Goal: Task Accomplishment & Management: Use online tool/utility

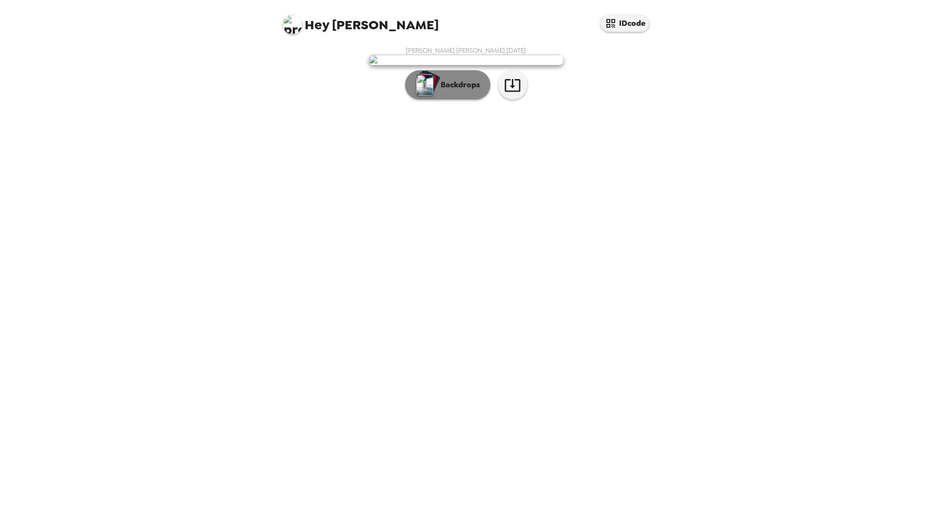
click at [454, 91] on p "Backdrops" at bounding box center [458, 85] width 44 height 12
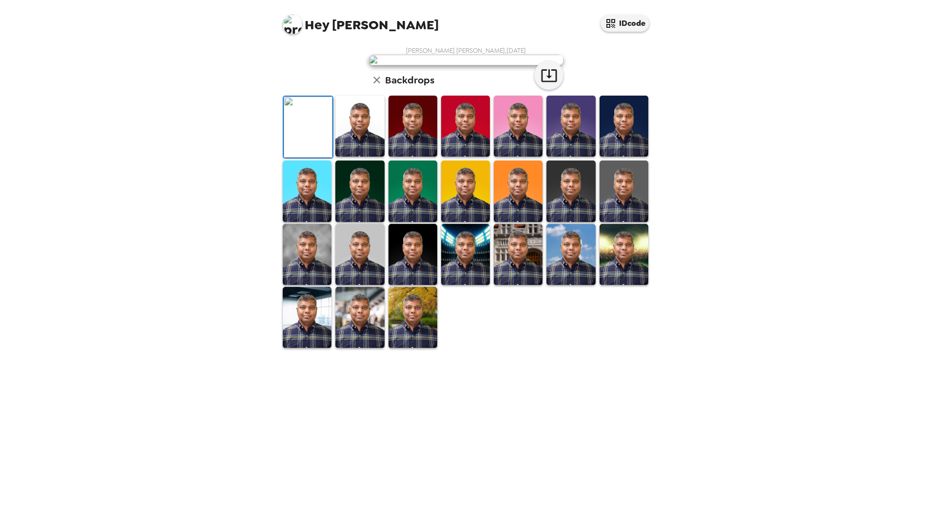
click at [364, 156] on img at bounding box center [359, 126] width 49 height 61
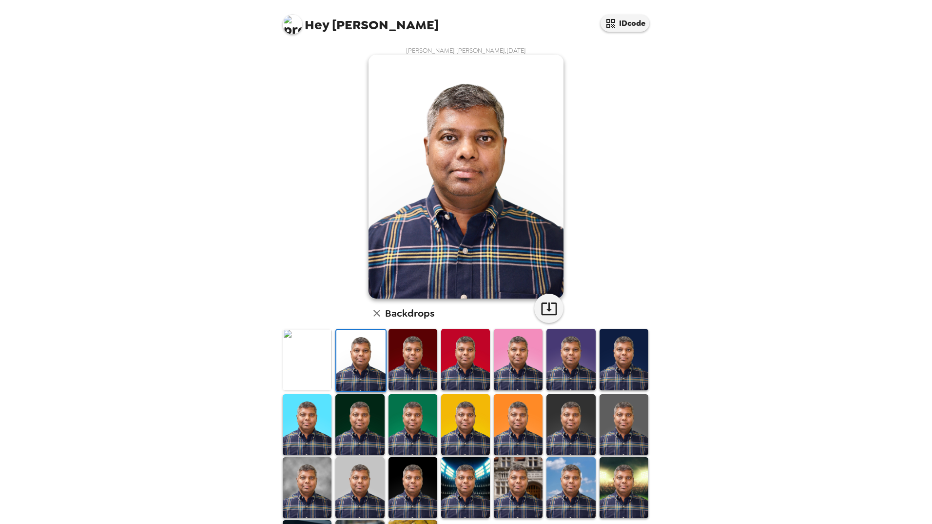
click at [411, 358] on img at bounding box center [412, 359] width 49 height 61
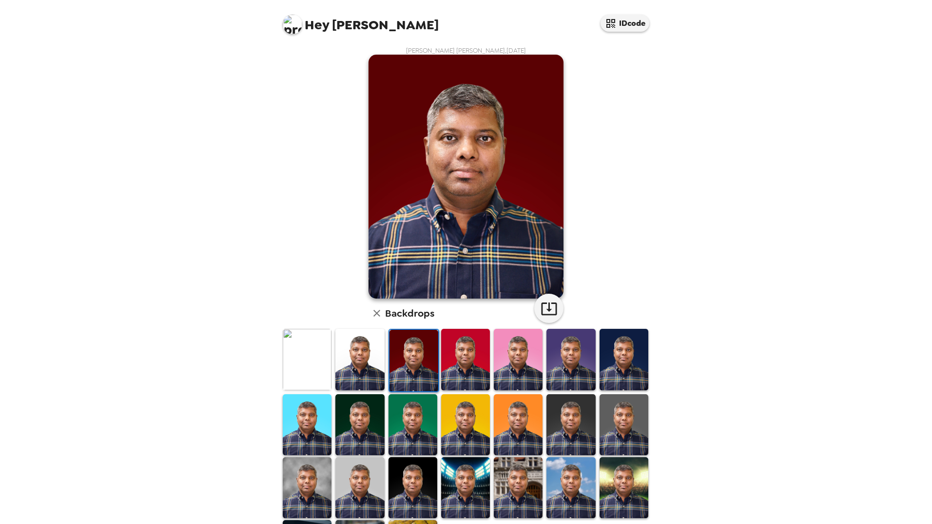
click at [465, 365] on img at bounding box center [465, 359] width 49 height 61
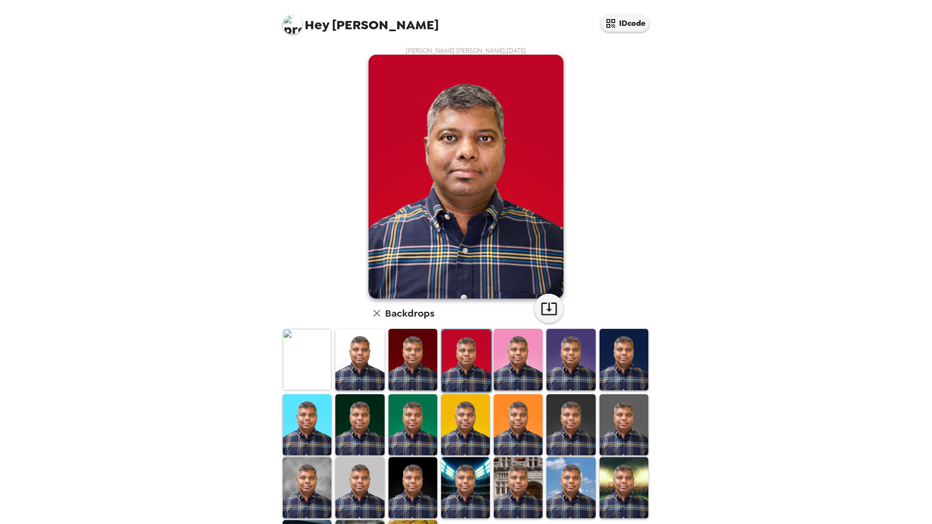
click at [513, 362] on img at bounding box center [518, 359] width 49 height 61
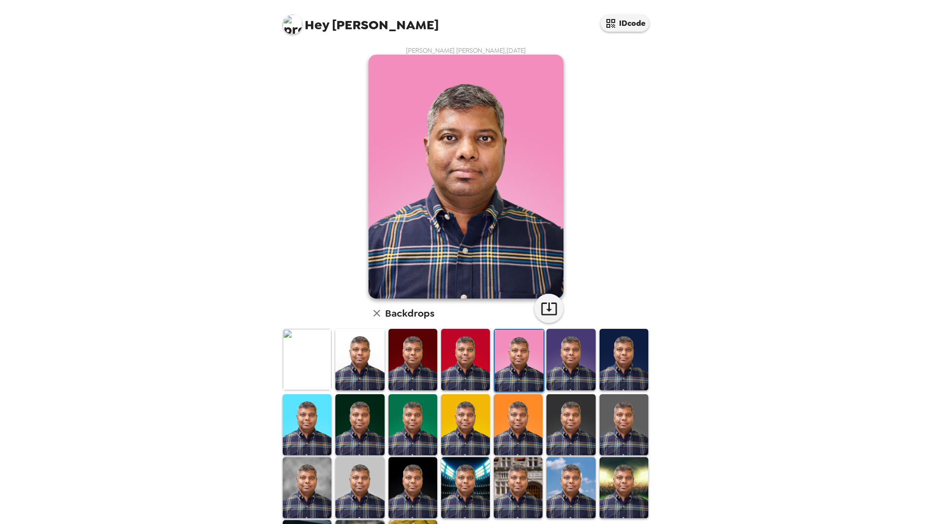
click at [479, 419] on img at bounding box center [465, 424] width 49 height 61
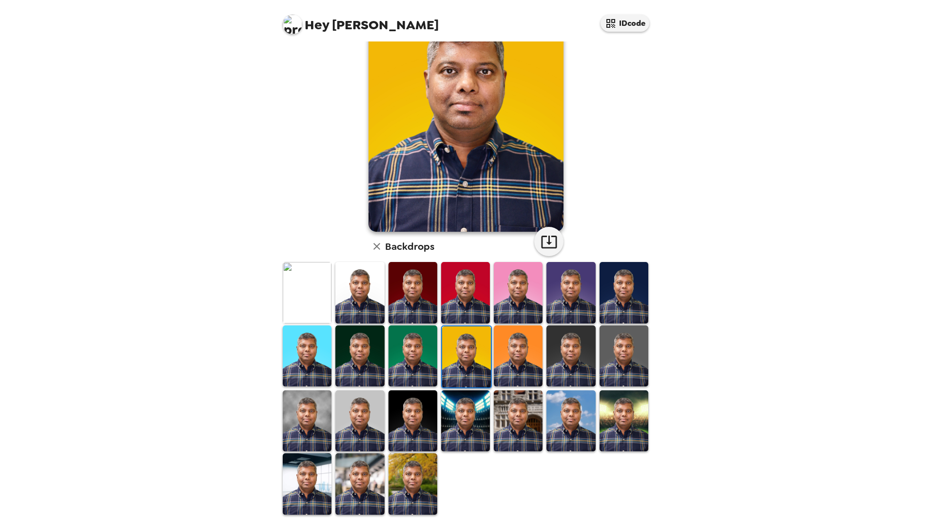
scroll to position [68, 0]
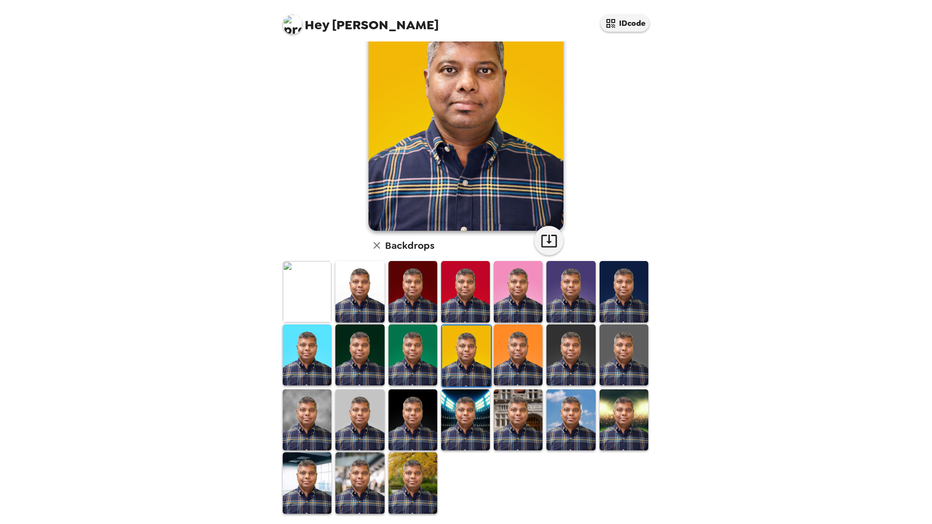
click at [413, 468] on img at bounding box center [412, 482] width 49 height 61
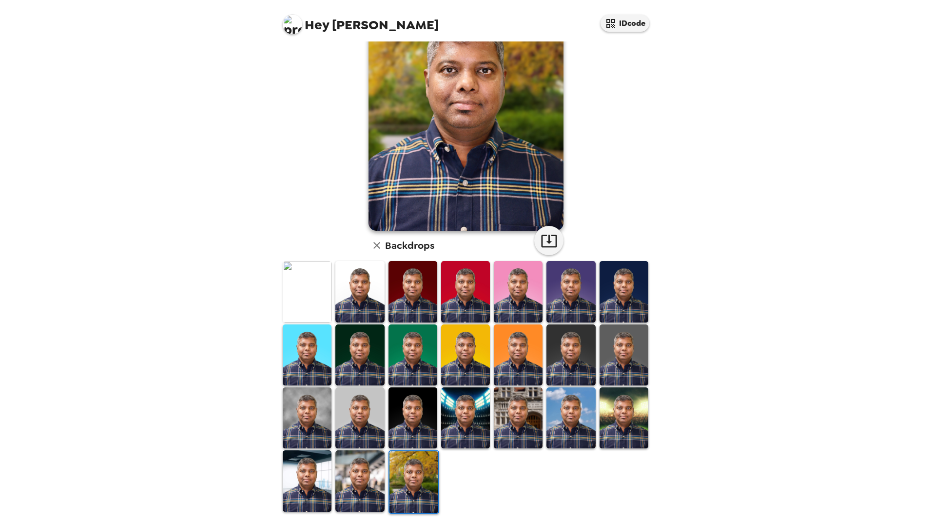
click at [371, 475] on img at bounding box center [359, 480] width 49 height 61
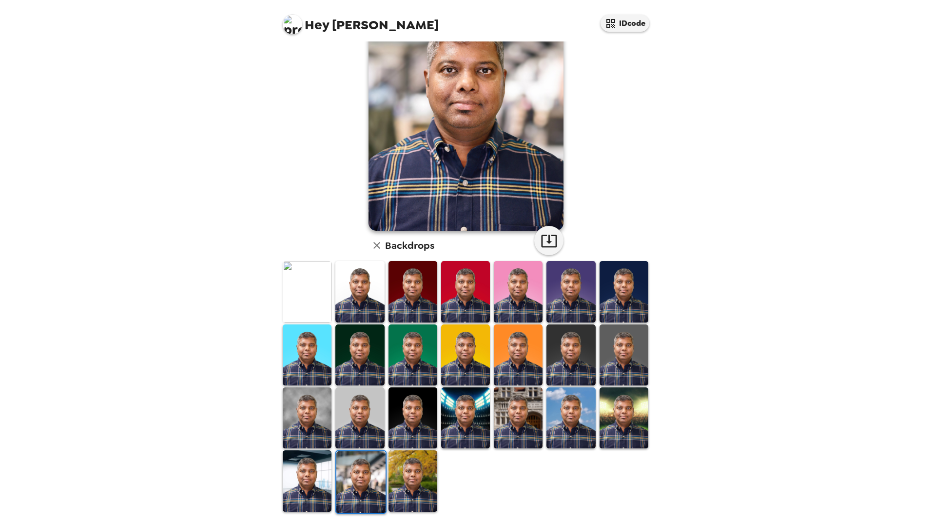
click at [312, 471] on img at bounding box center [307, 480] width 49 height 61
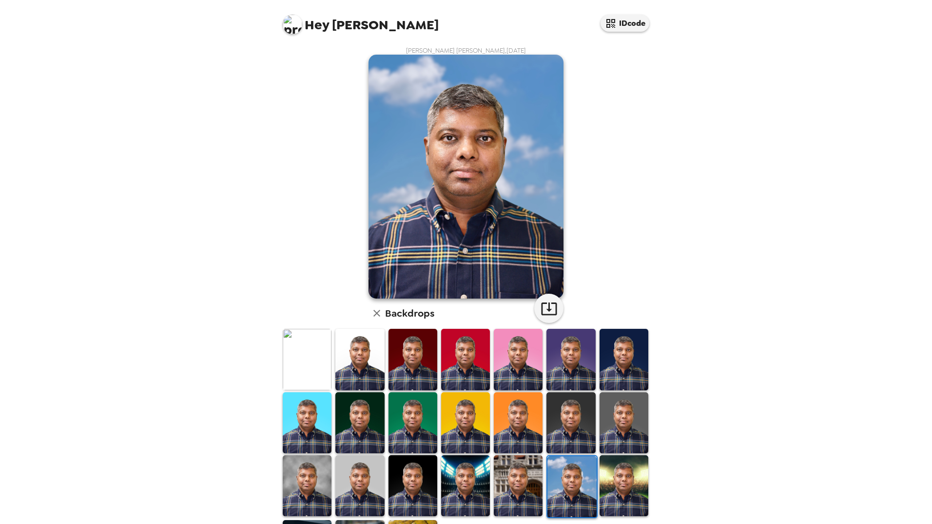
click at [317, 427] on img at bounding box center [307, 422] width 49 height 61
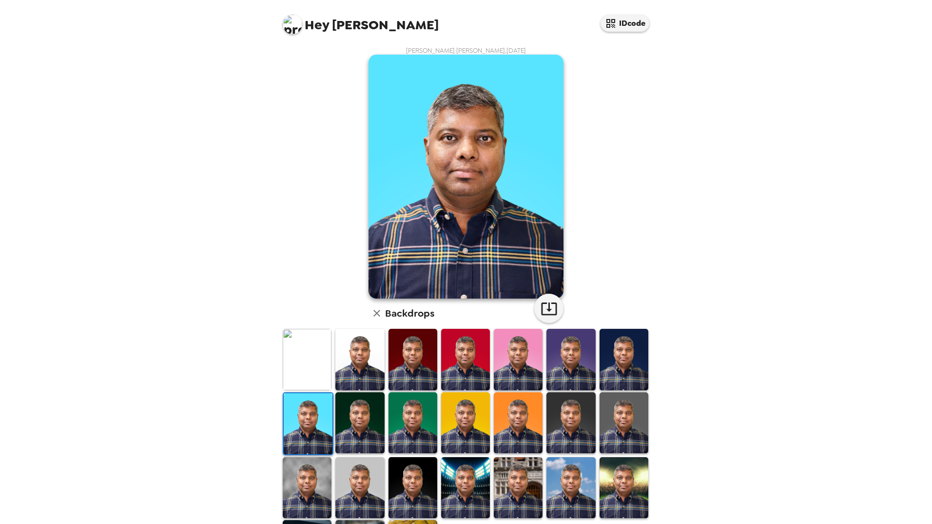
click at [318, 361] on img at bounding box center [307, 359] width 49 height 61
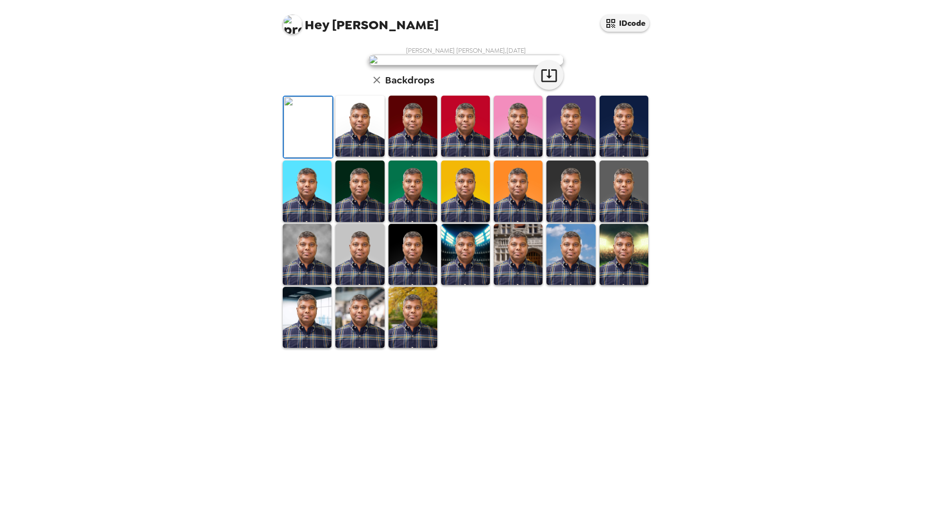
click at [476, 221] on img at bounding box center [465, 190] width 49 height 61
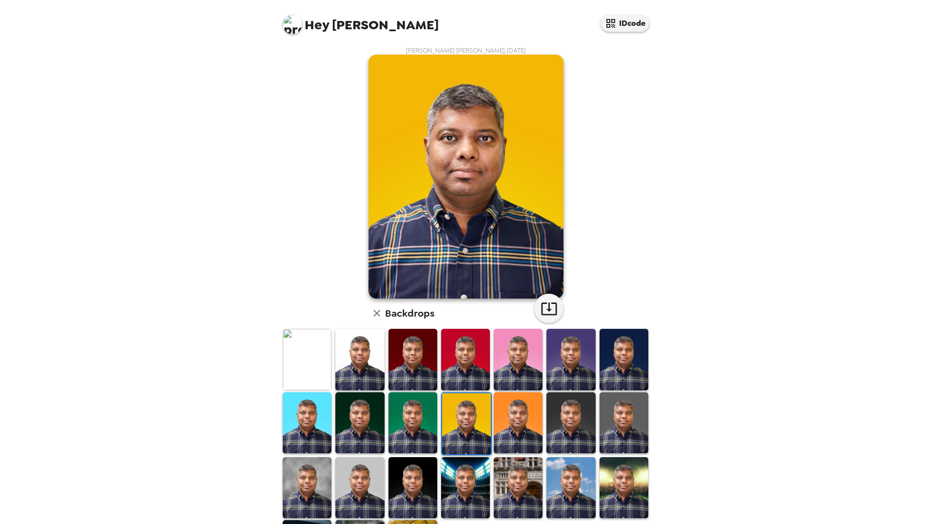
click at [516, 419] on img at bounding box center [518, 422] width 49 height 61
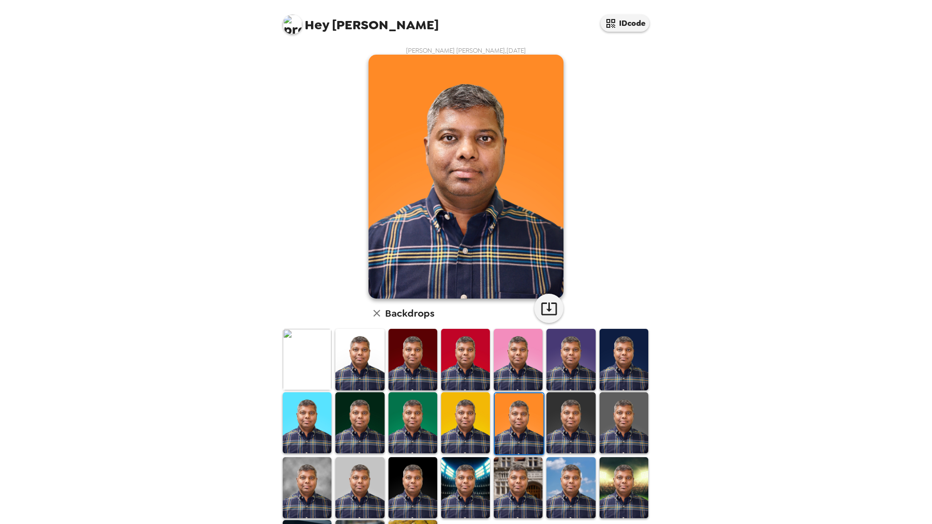
click at [580, 422] on img at bounding box center [570, 422] width 49 height 61
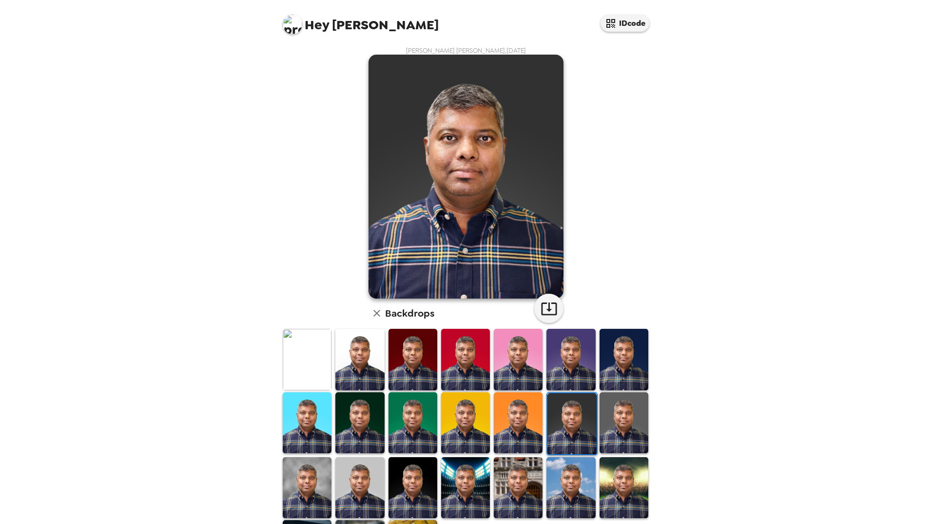
click at [635, 423] on img at bounding box center [624, 422] width 49 height 61
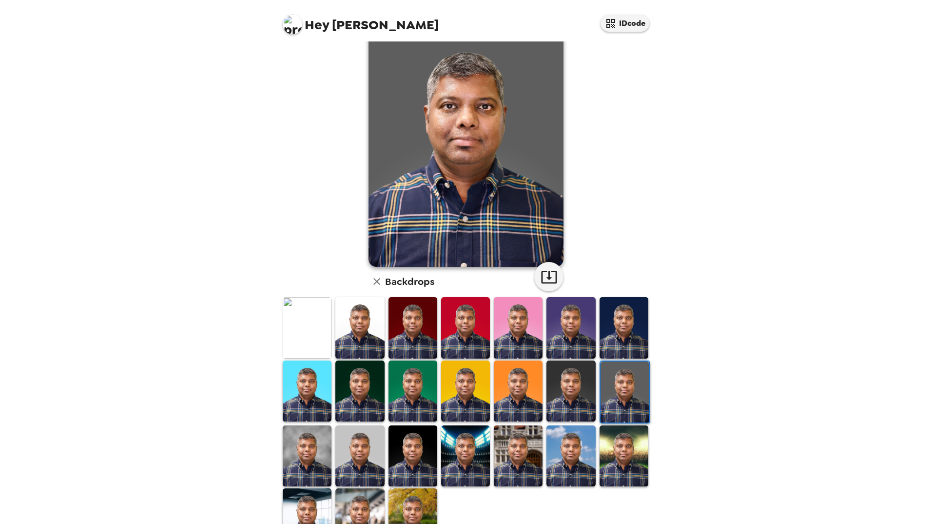
scroll to position [68, 0]
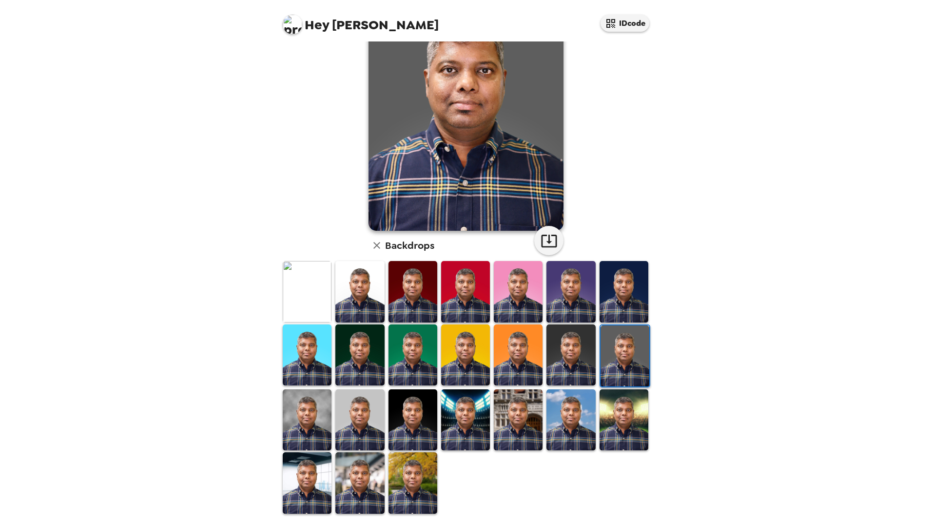
click at [405, 419] on img at bounding box center [412, 419] width 49 height 61
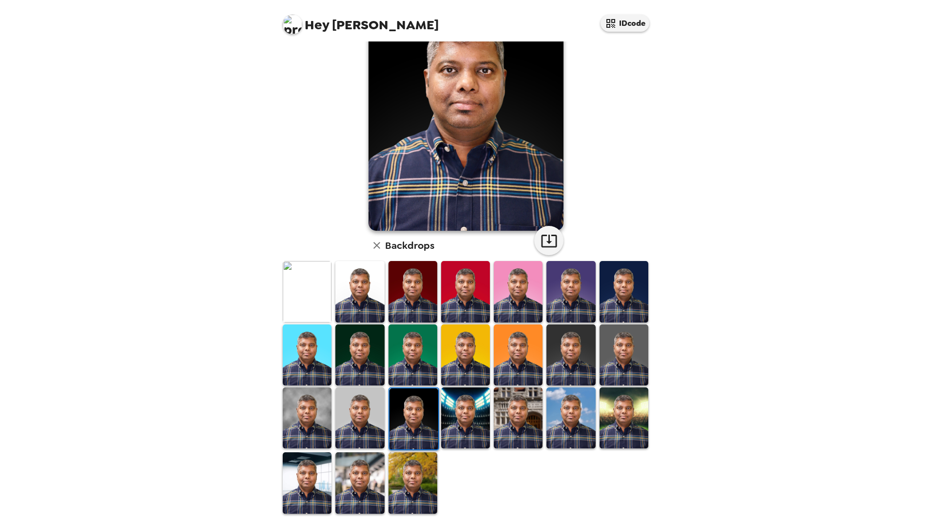
click at [371, 422] on img at bounding box center [359, 417] width 49 height 61
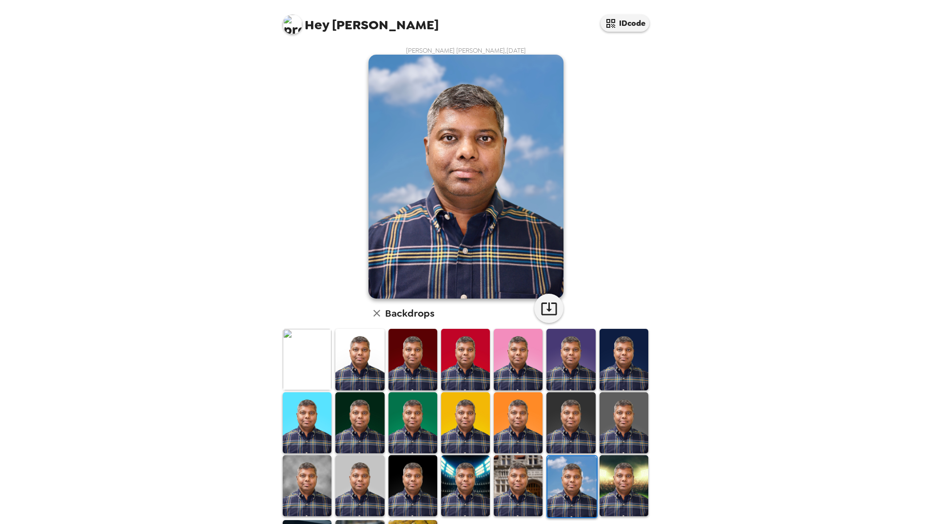
click at [473, 411] on img at bounding box center [465, 422] width 49 height 61
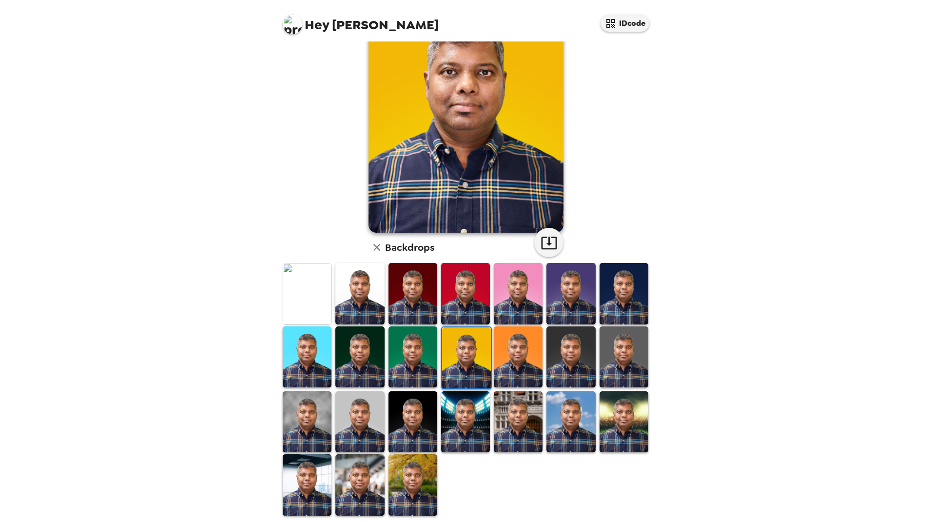
scroll to position [68, 0]
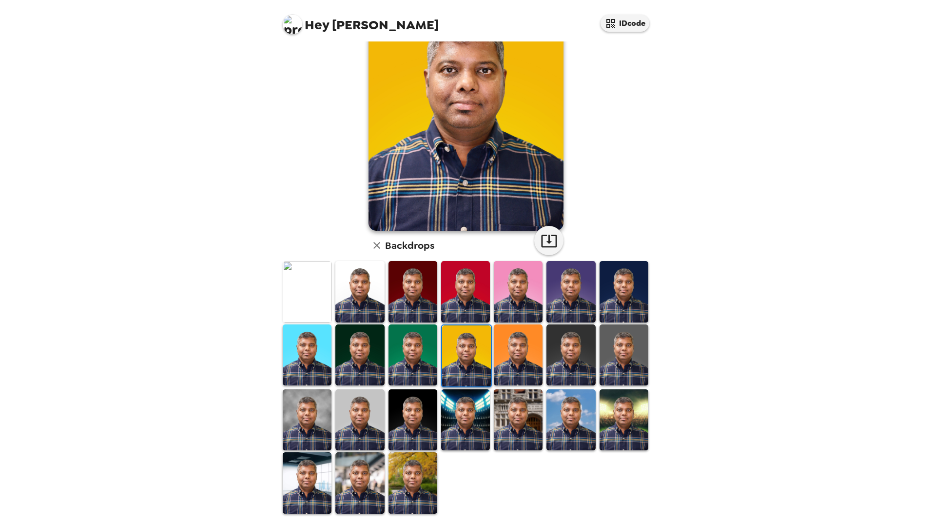
click at [359, 409] on img at bounding box center [359, 419] width 49 height 61
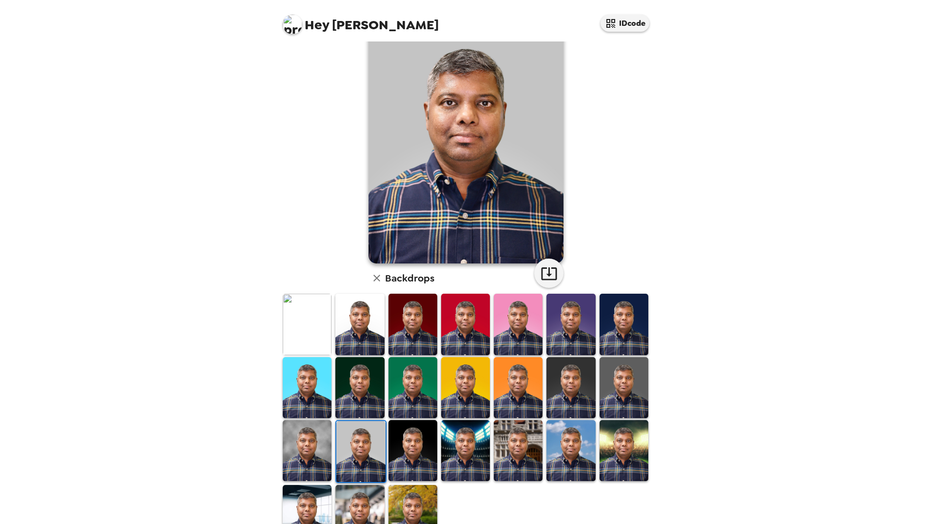
scroll to position [0, 0]
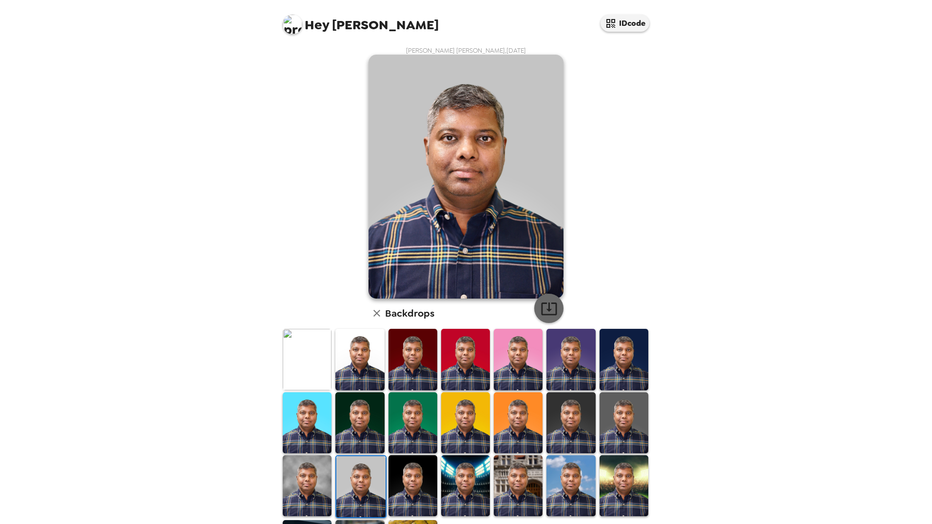
click at [544, 306] on icon "button" at bounding box center [549, 308] width 17 height 17
drag, startPoint x: 816, startPoint y: 341, endPoint x: 799, endPoint y: 333, distance: 19.0
click at [816, 341] on div "Hey Lakshmi Narayanan IDcode Lakshmi Narayanan Vaideeswaran , 09-17-2025 Backdr…" at bounding box center [466, 262] width 932 height 524
